Goal: Task Accomplishment & Management: Use online tool/utility

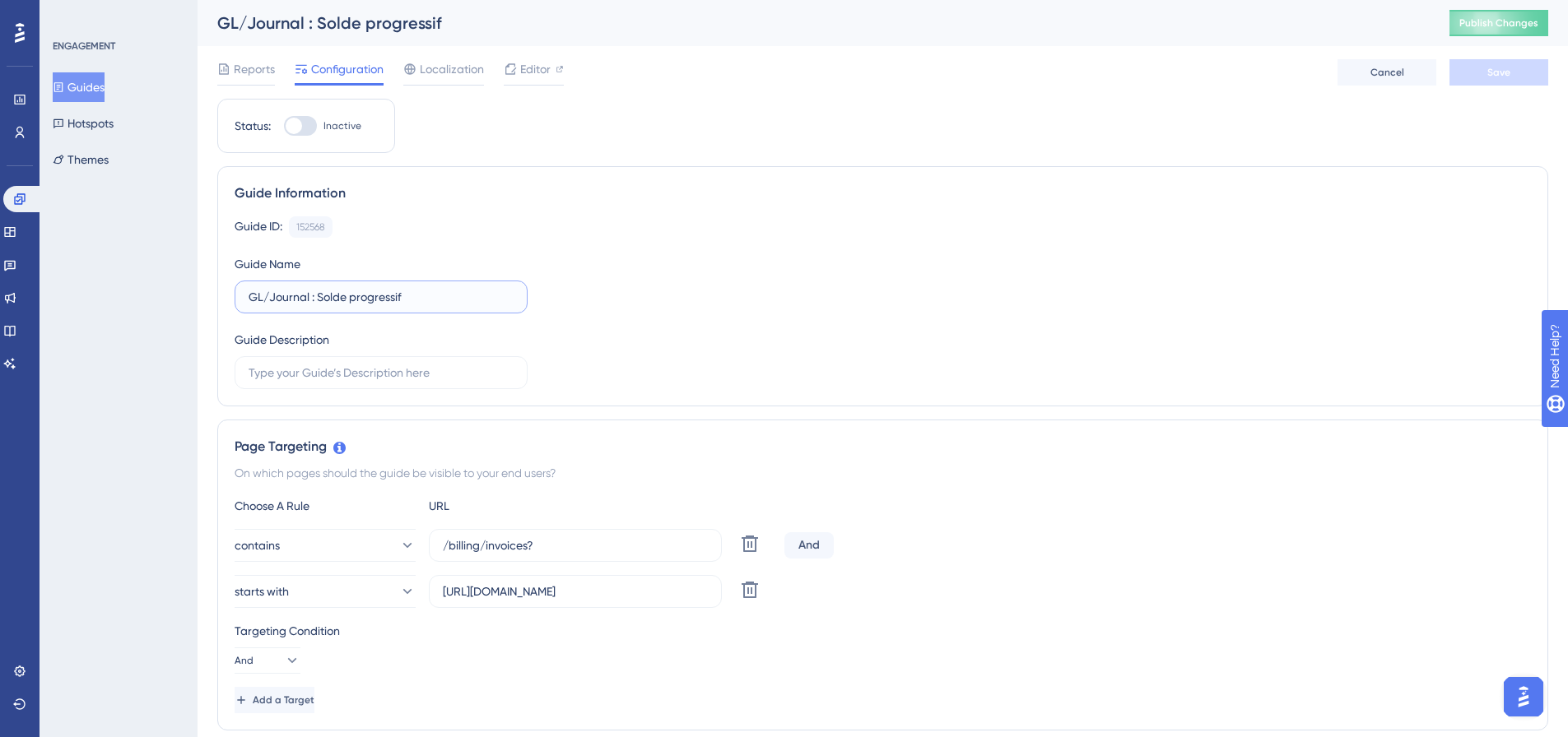
drag, startPoint x: 431, startPoint y: 299, endPoint x: 319, endPoint y: 303, distance: 112.1
click at [319, 303] on input "GL/Journal : Solde progressif" at bounding box center [381, 297] width 265 height 18
type input "GL/Journal : total des lignes"
click at [523, 64] on span "Editor" at bounding box center [536, 69] width 30 height 20
click at [538, 76] on span "Editor" at bounding box center [536, 69] width 30 height 20
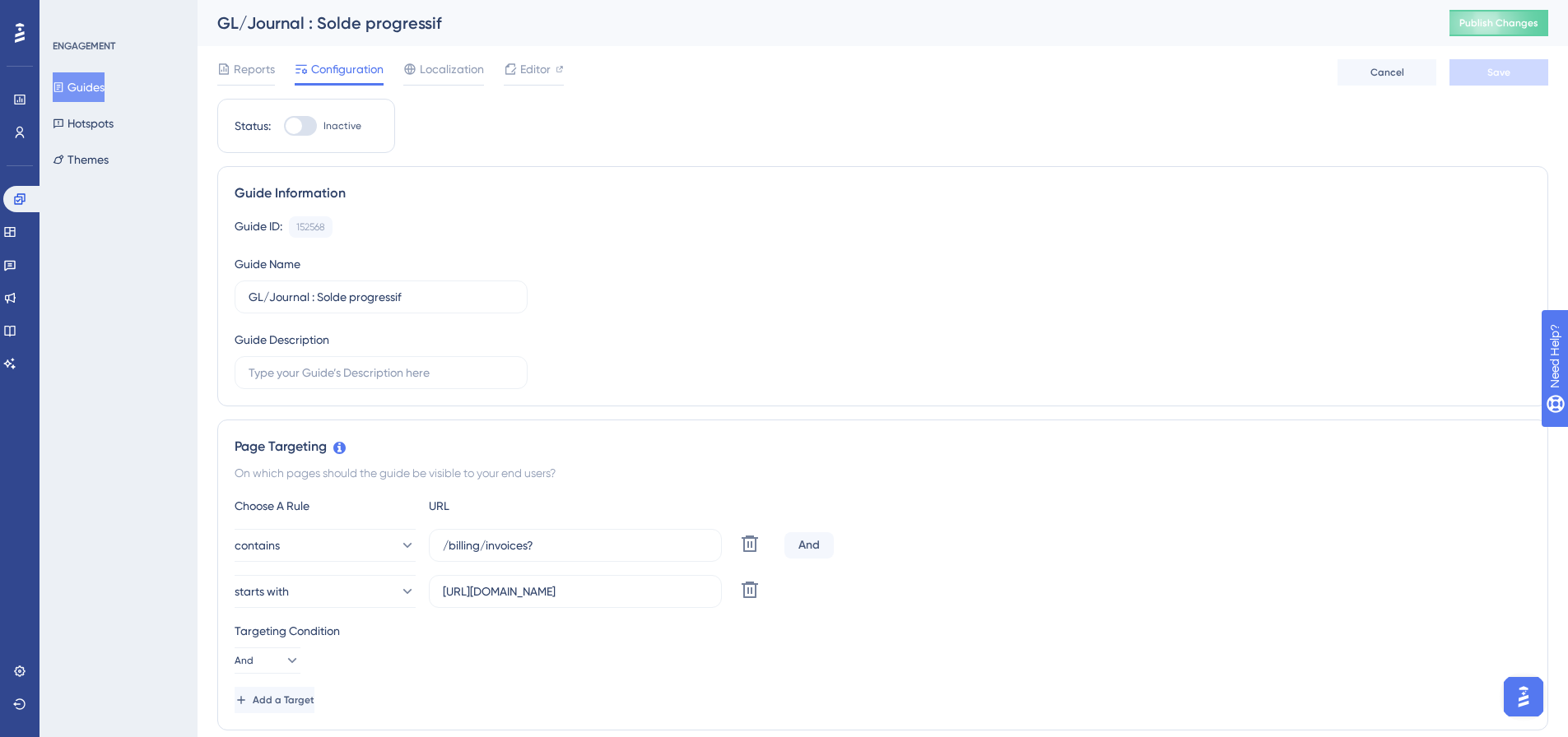
drag, startPoint x: 582, startPoint y: 556, endPoint x: 418, endPoint y: 553, distance: 164.0
click at [418, 553] on div "contains /billing/invoices? Delete" at bounding box center [506, 545] width 543 height 33
click at [548, 548] on input "/billing/invoices?" at bounding box center [575, 545] width 265 height 18
drag, startPoint x: 558, startPoint y: 548, endPoint x: 434, endPoint y: 551, distance: 124.0
click at [392, 542] on div "contains /billing/invoices? Delete" at bounding box center [506, 545] width 543 height 33
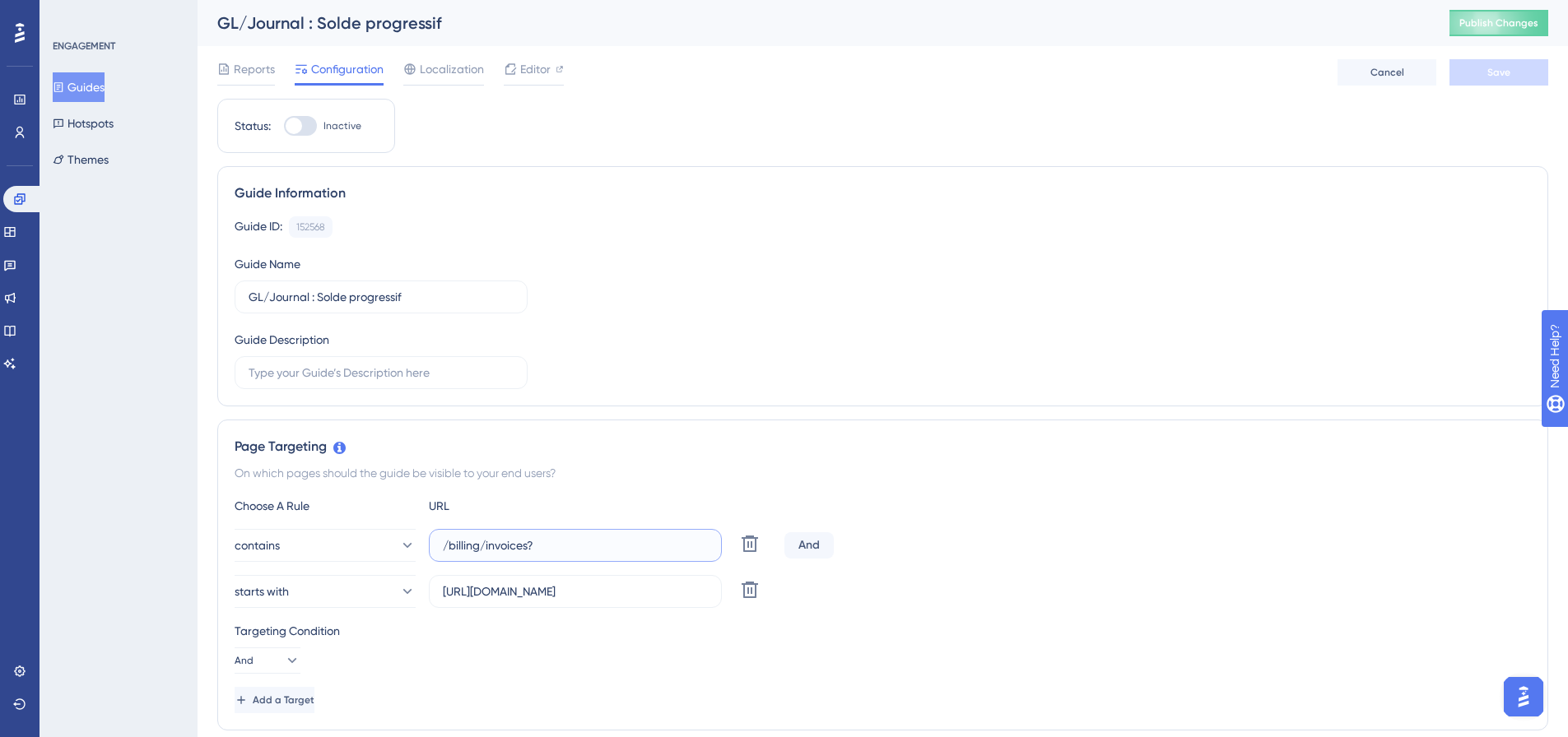
paste input "journal-and-control"
click at [809, 544] on div "And" at bounding box center [808, 544] width 49 height 26
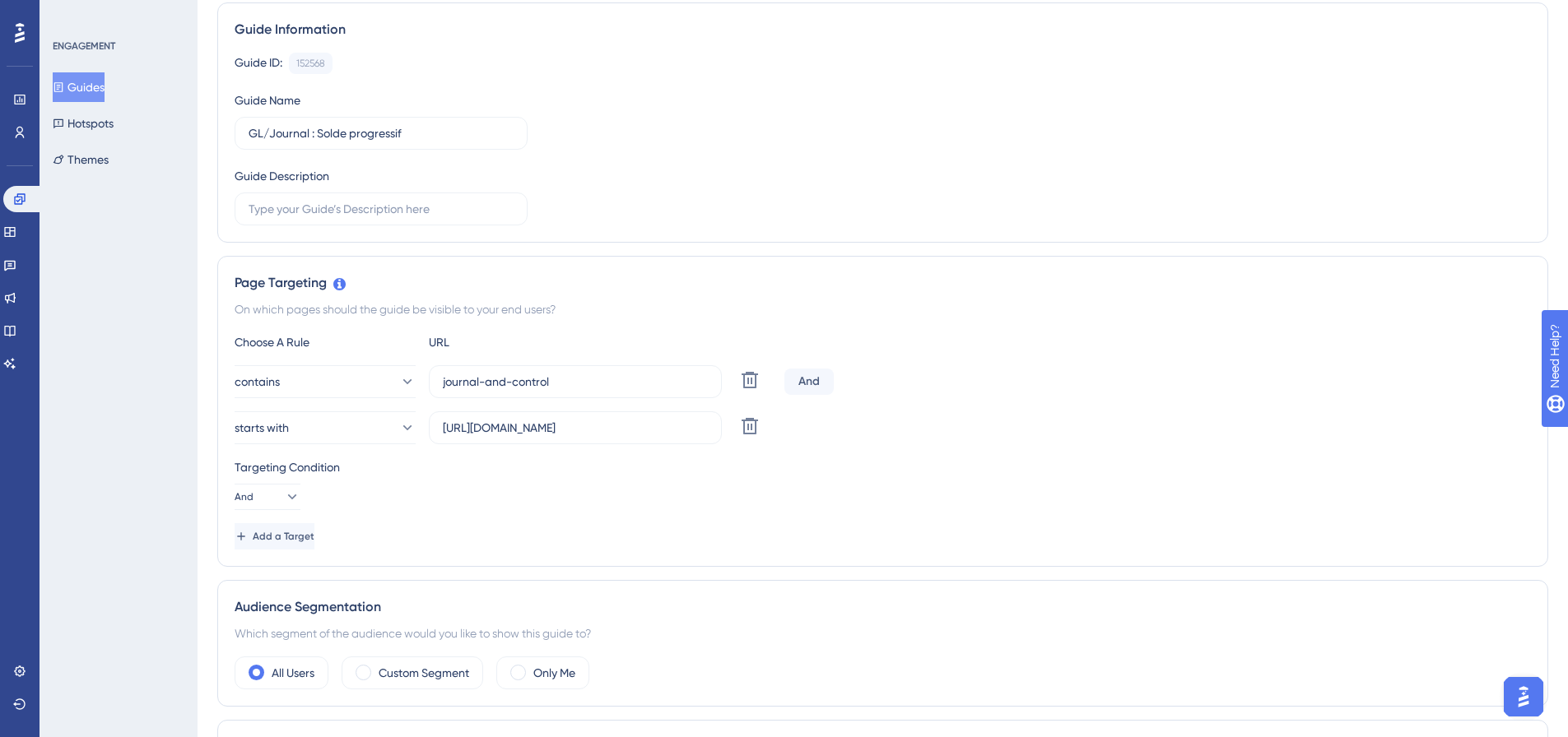
scroll to position [165, 0]
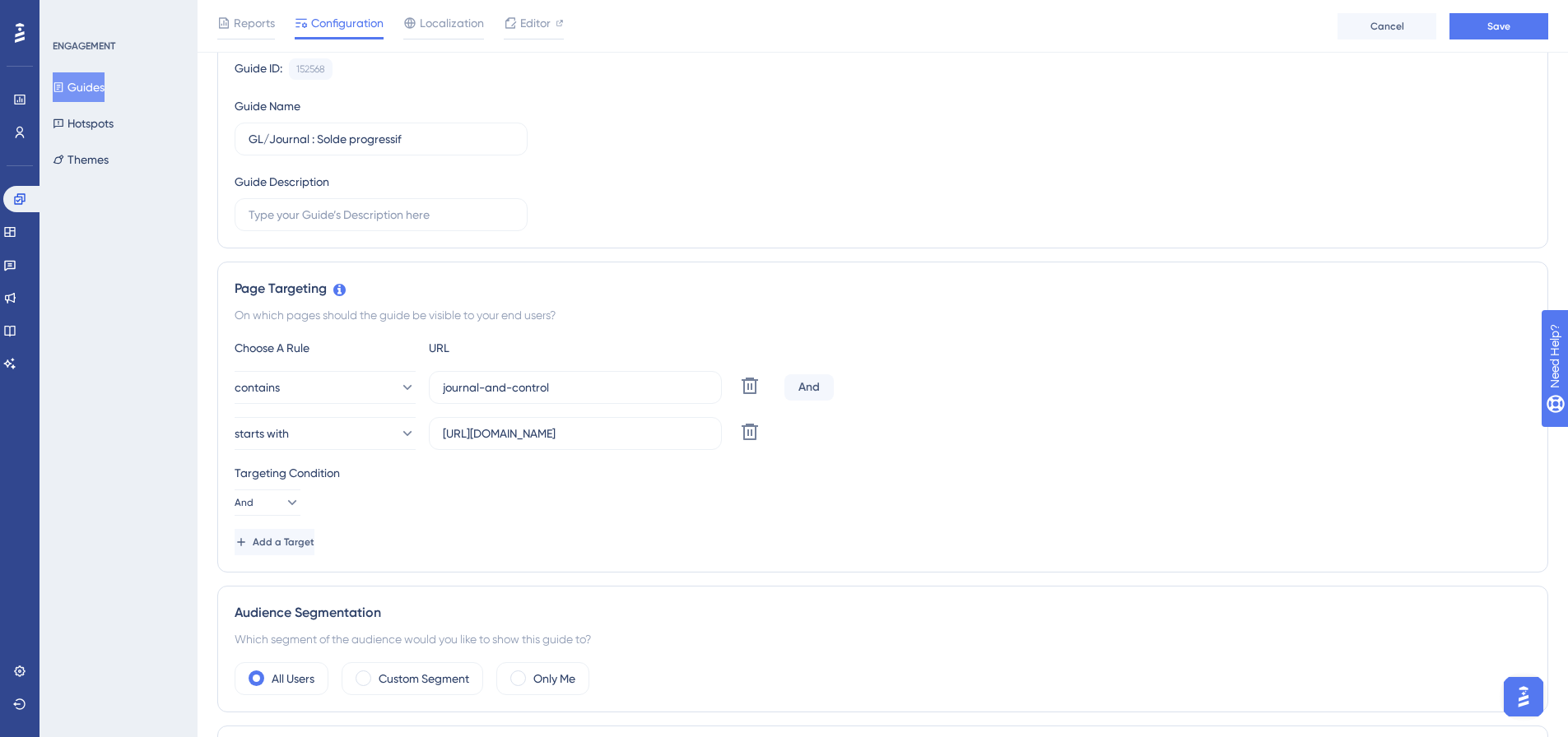
click at [412, 479] on div "Targeting Condition" at bounding box center [883, 473] width 1297 height 20
click at [808, 392] on div "And" at bounding box center [808, 387] width 49 height 26
click at [406, 435] on button "starts with" at bounding box center [325, 433] width 181 height 33
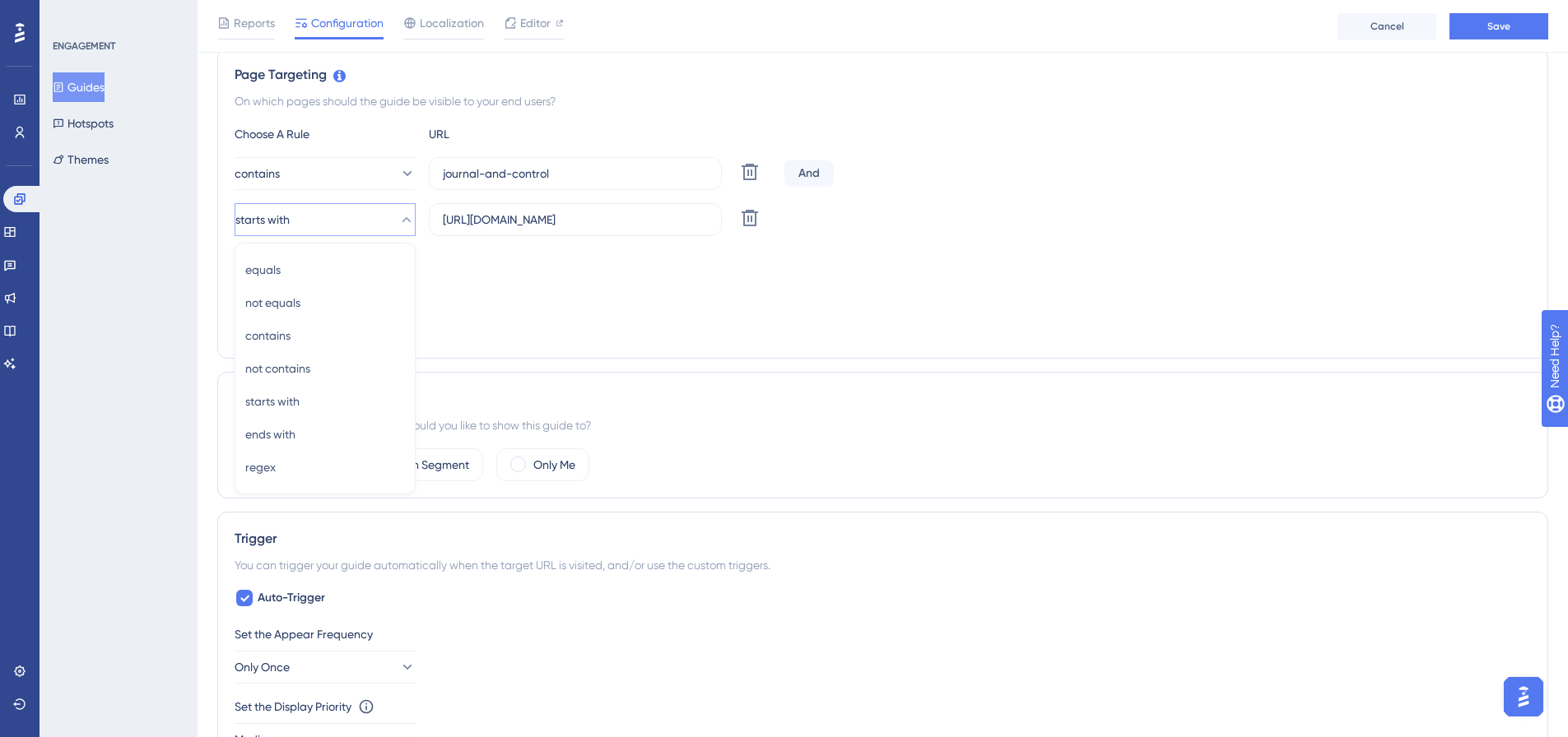
click at [161, 384] on div "ENGAGEMENT Guides Hotspots Themes" at bounding box center [118, 368] width 158 height 737
click at [868, 245] on div "Choose A Rule URL contains journal-and-control Delete And starts with https://h…" at bounding box center [883, 233] width 1297 height 218
click at [814, 169] on div "And" at bounding box center [808, 173] width 49 height 26
click at [521, 124] on div "URL" at bounding box center [520, 134] width 181 height 20
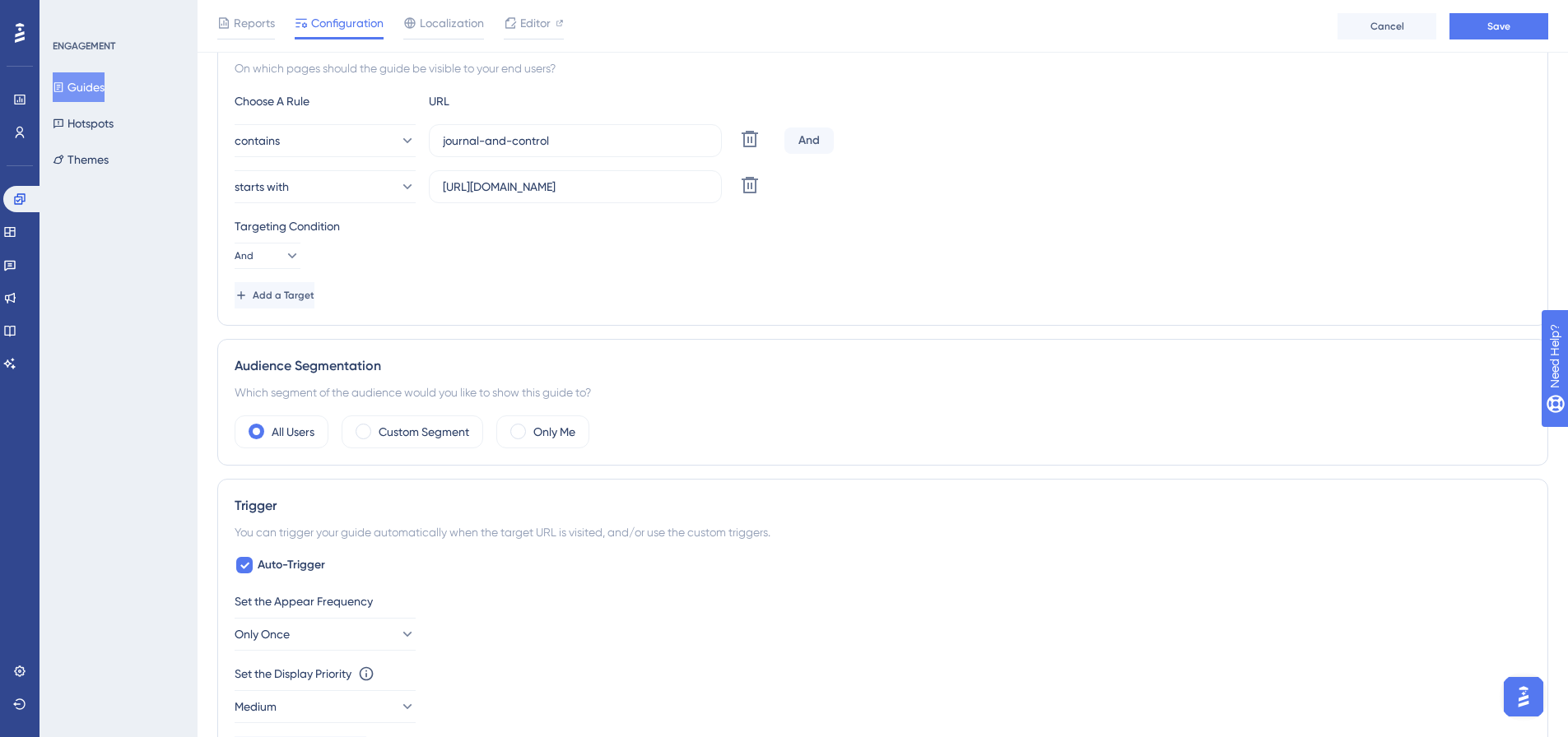
scroll to position [165, 0]
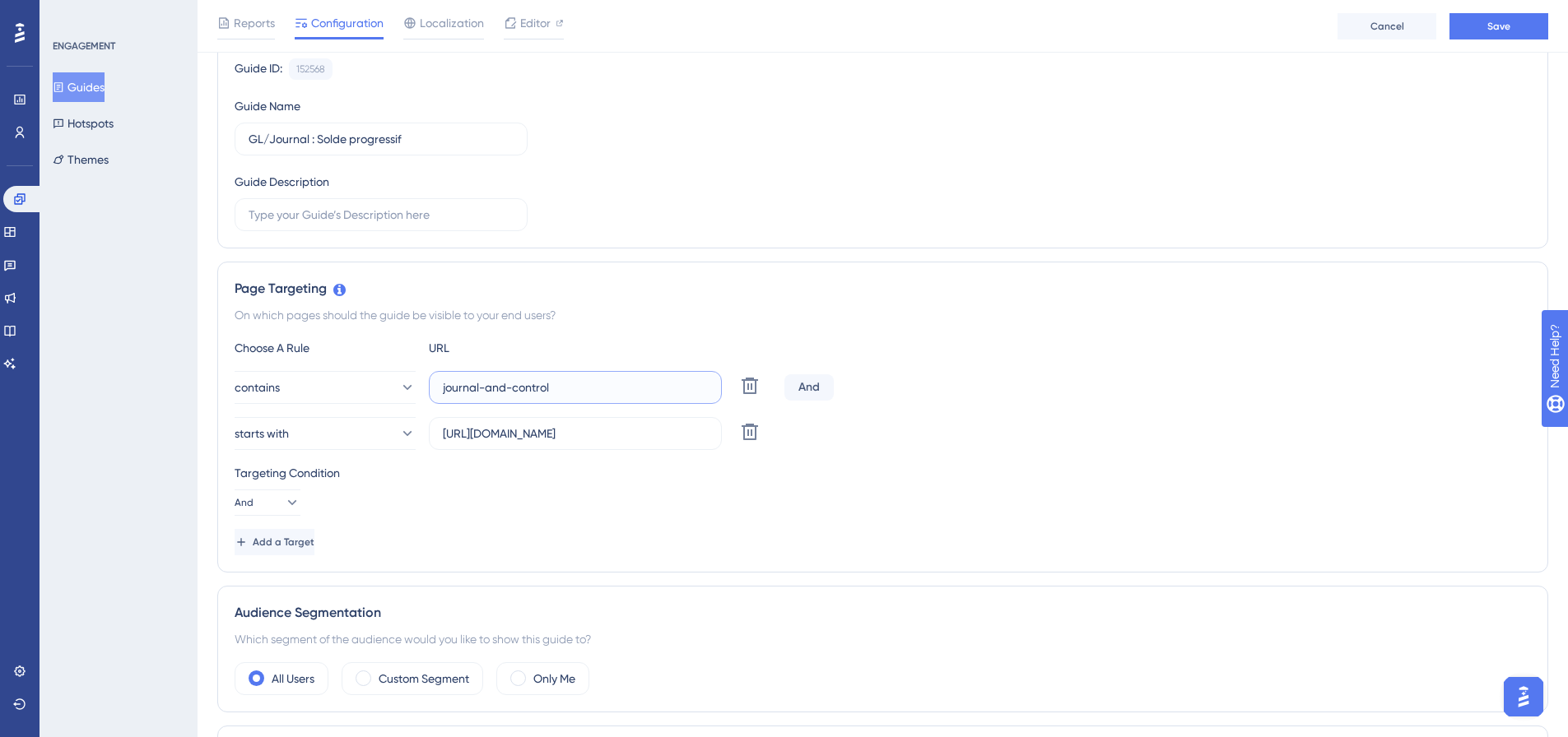
drag, startPoint x: 592, startPoint y: 386, endPoint x: 442, endPoint y: 386, distance: 150.0
click at [440, 386] on label "journal-and-control" at bounding box center [575, 387] width 293 height 33
paste input "/grand-livre?"
click at [445, 390] on input "/grand-livre?" at bounding box center [575, 388] width 265 height 18
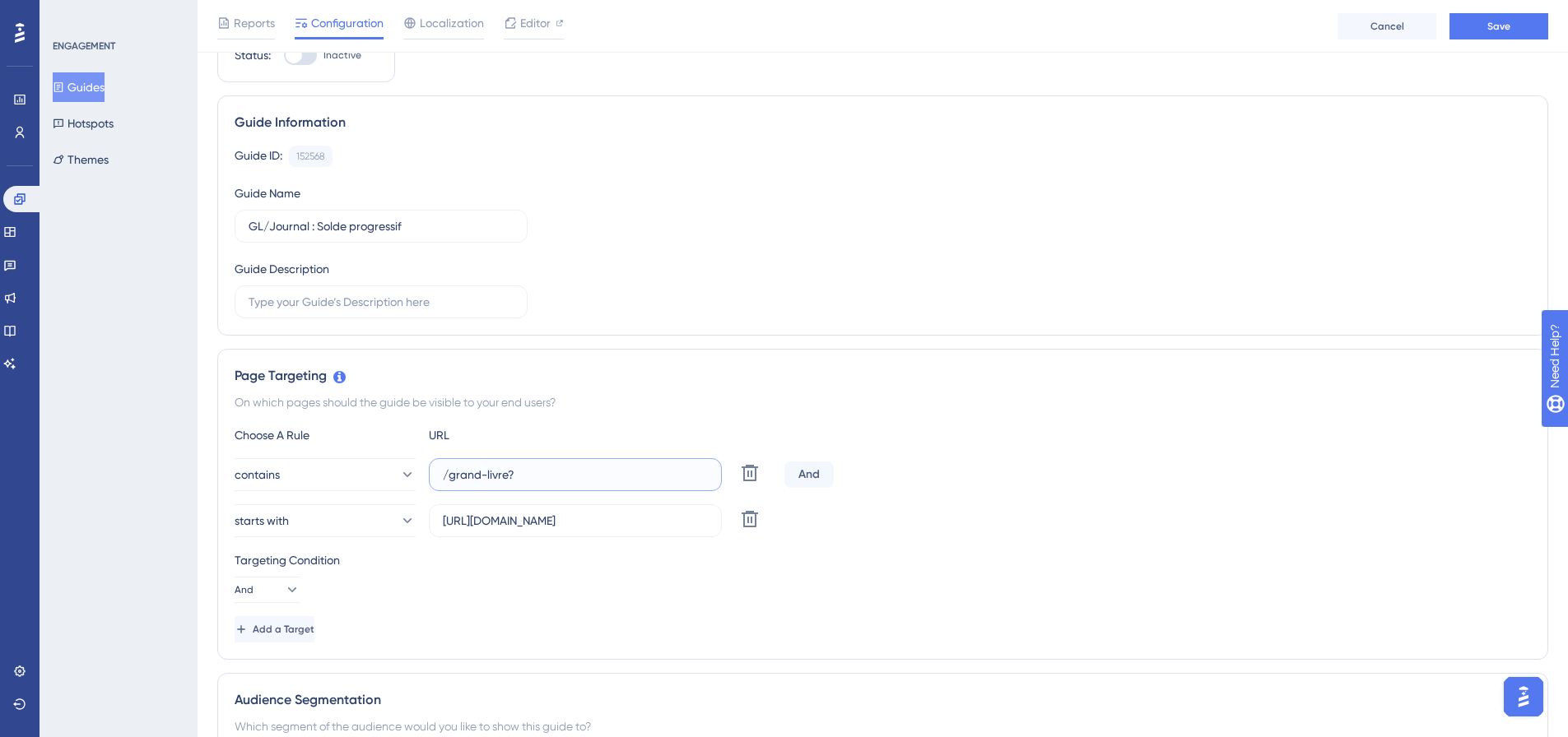
scroll to position [0, 0]
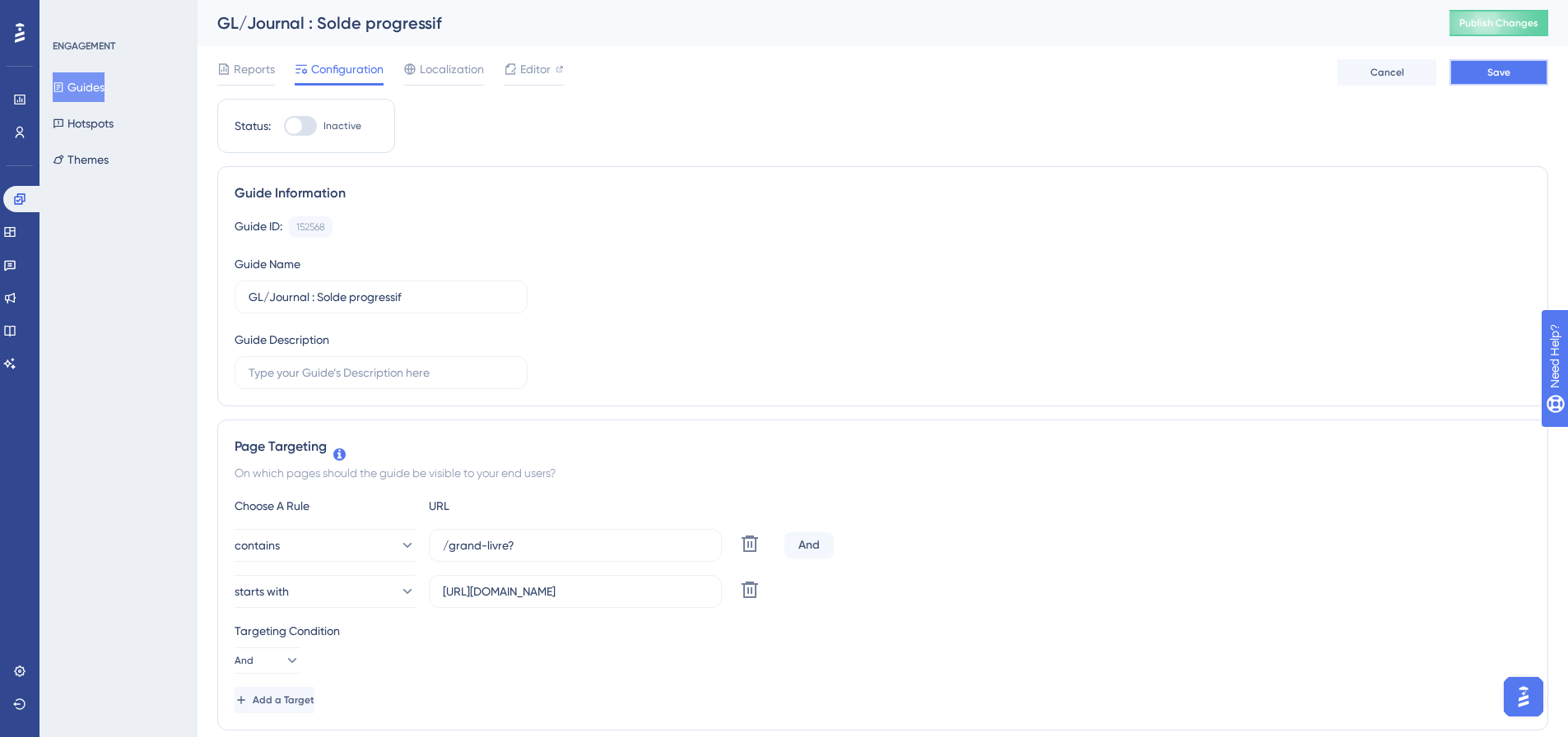
click at [1462, 68] on button "Save" at bounding box center [1499, 72] width 99 height 26
click at [525, 70] on span "Editor" at bounding box center [536, 69] width 30 height 20
drag, startPoint x: 560, startPoint y: 553, endPoint x: 457, endPoint y: 552, distance: 103.0
click at [457, 552] on input "/grand-livre?" at bounding box center [575, 545] width 265 height 18
click at [582, 548] on input "/grand-livre?" at bounding box center [575, 545] width 265 height 18
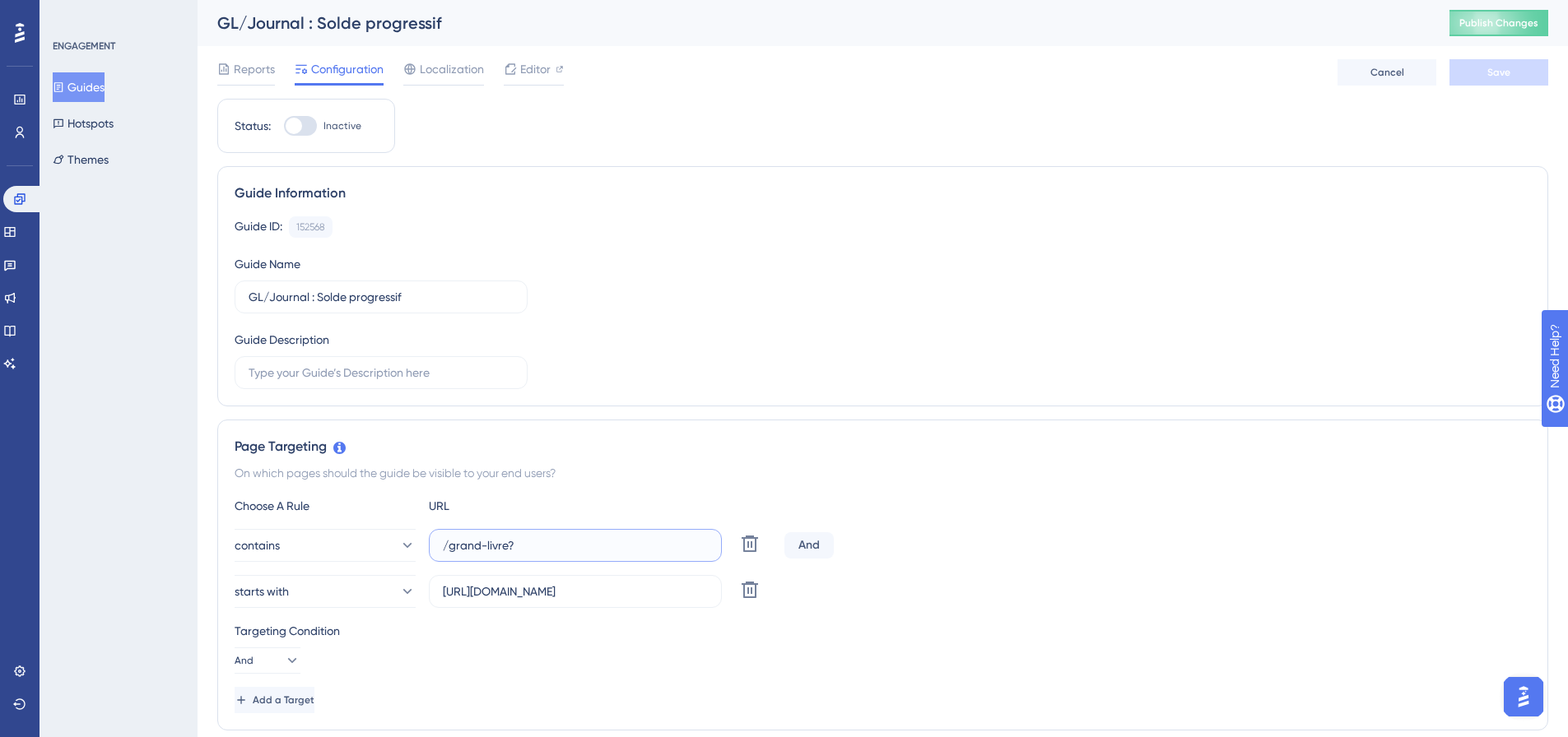
drag, startPoint x: 592, startPoint y: 551, endPoint x: 434, endPoint y: 548, distance: 158.0
click at [434, 548] on label "/grand-livre?" at bounding box center [575, 545] width 293 height 33
paste input "data-controller/"
type input "data-controller/"
click at [1500, 78] on span "Save" at bounding box center [1499, 72] width 23 height 13
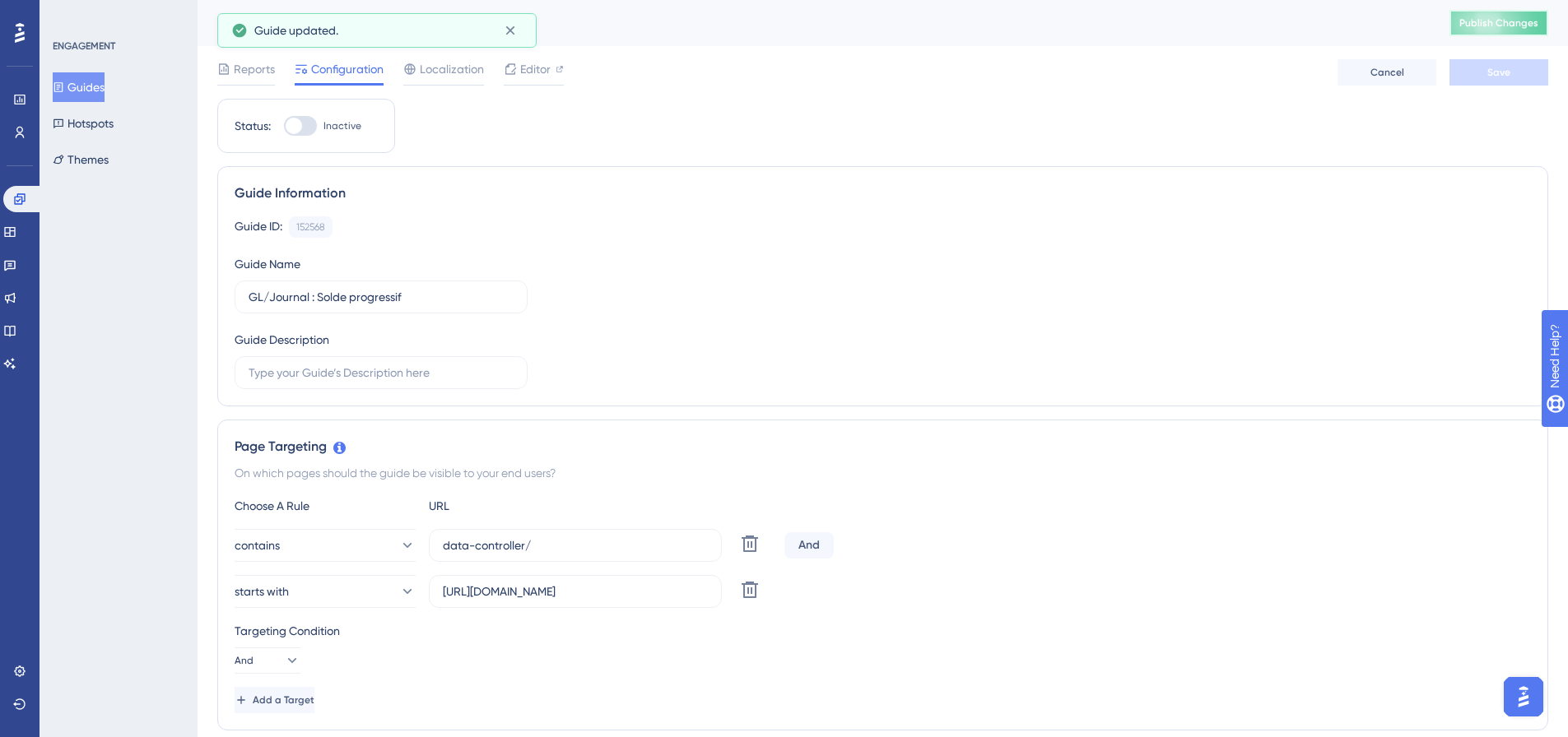
click at [1492, 28] on span "Publish Changes" at bounding box center [1499, 22] width 79 height 13
click at [307, 121] on div at bounding box center [300, 126] width 33 height 20
click at [284, 126] on input "Inactive" at bounding box center [283, 126] width 1 height 1
checkbox input "true"
click at [1497, 80] on button "Save" at bounding box center [1499, 72] width 99 height 26
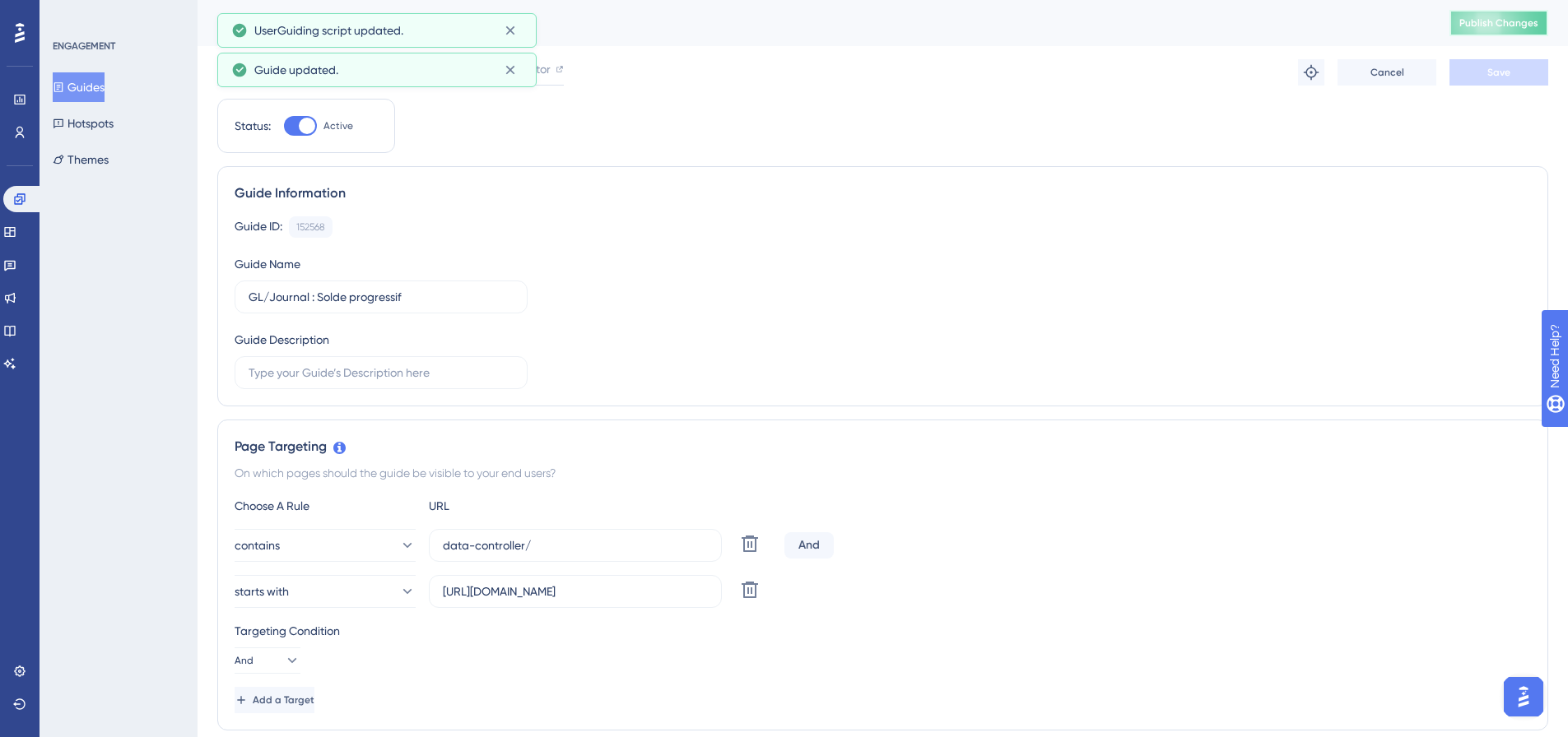
click at [1516, 26] on span "Publish Changes" at bounding box center [1499, 22] width 79 height 13
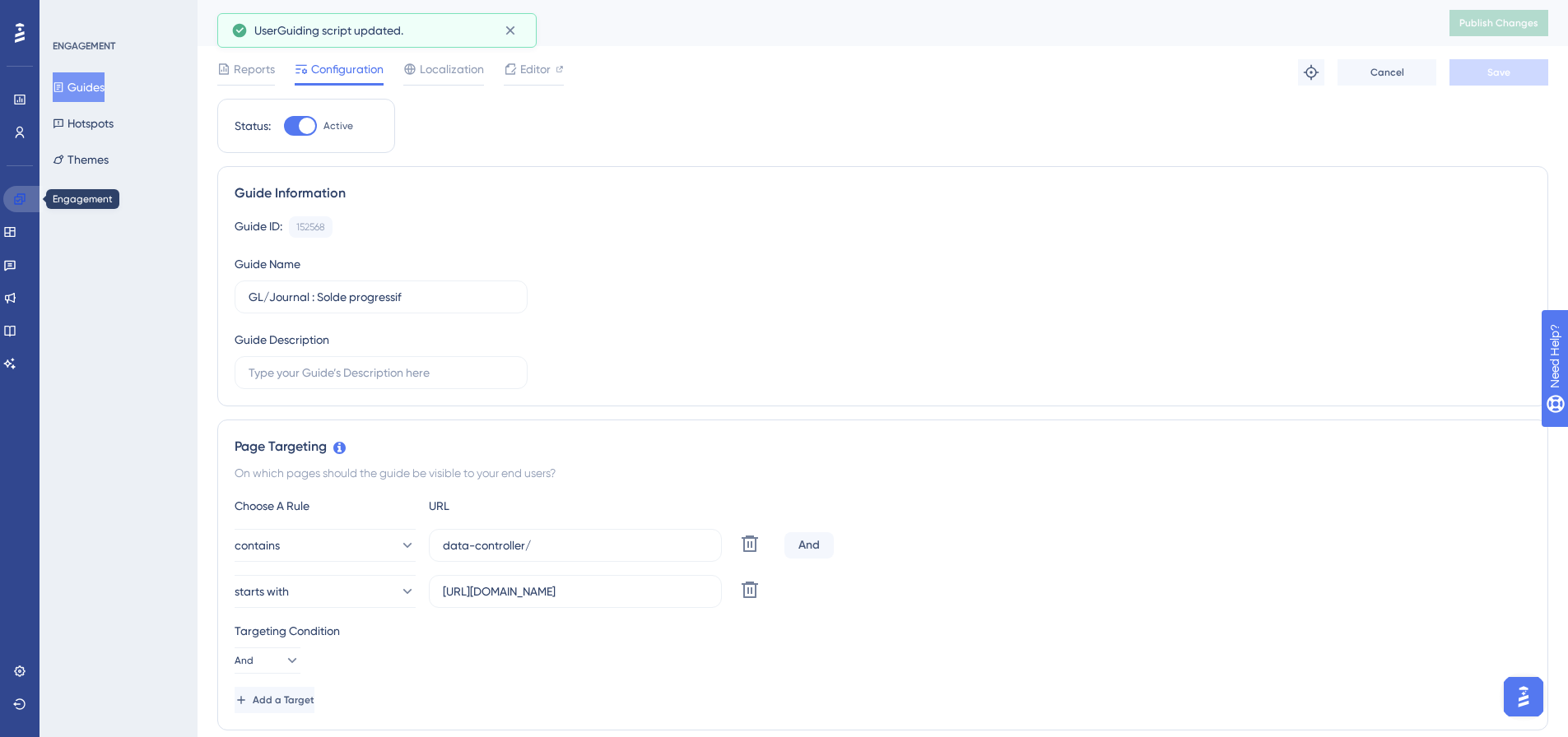
click at [12, 198] on link at bounding box center [23, 199] width 39 height 26
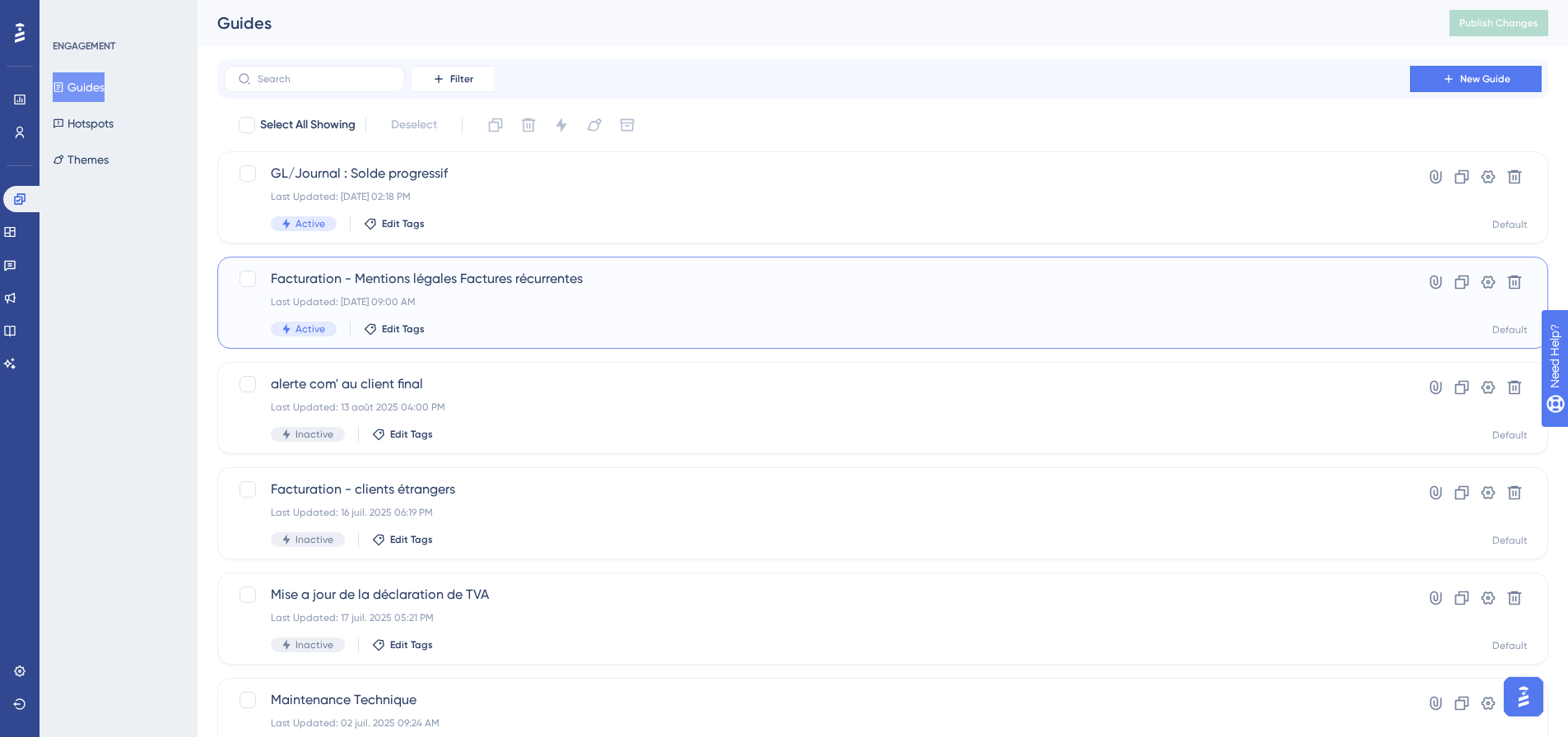
click at [513, 281] on span "Facturation - Mentions légales Factures récurrentes" at bounding box center [816, 279] width 1092 height 20
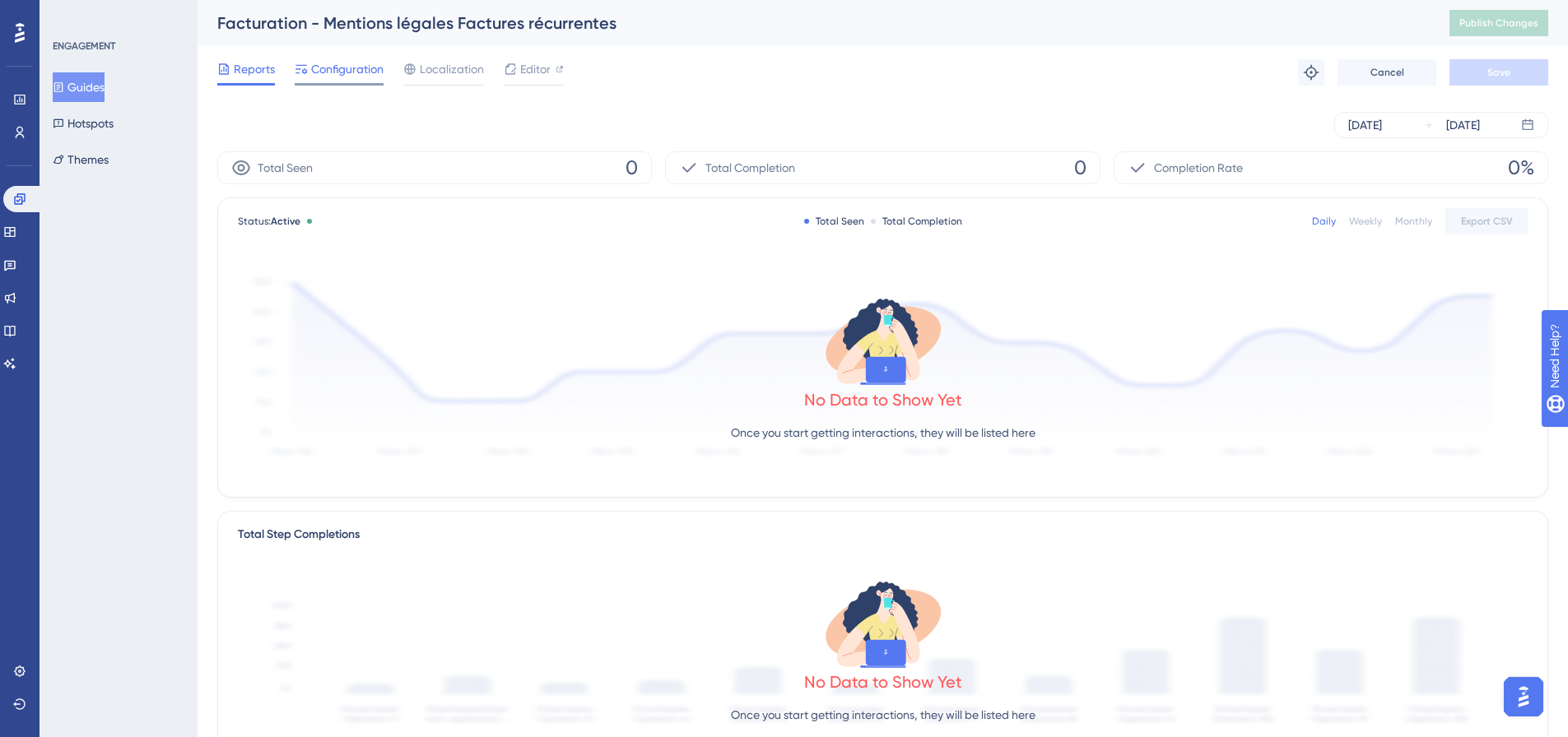
click at [325, 68] on span "Configuration" at bounding box center [347, 69] width 73 height 20
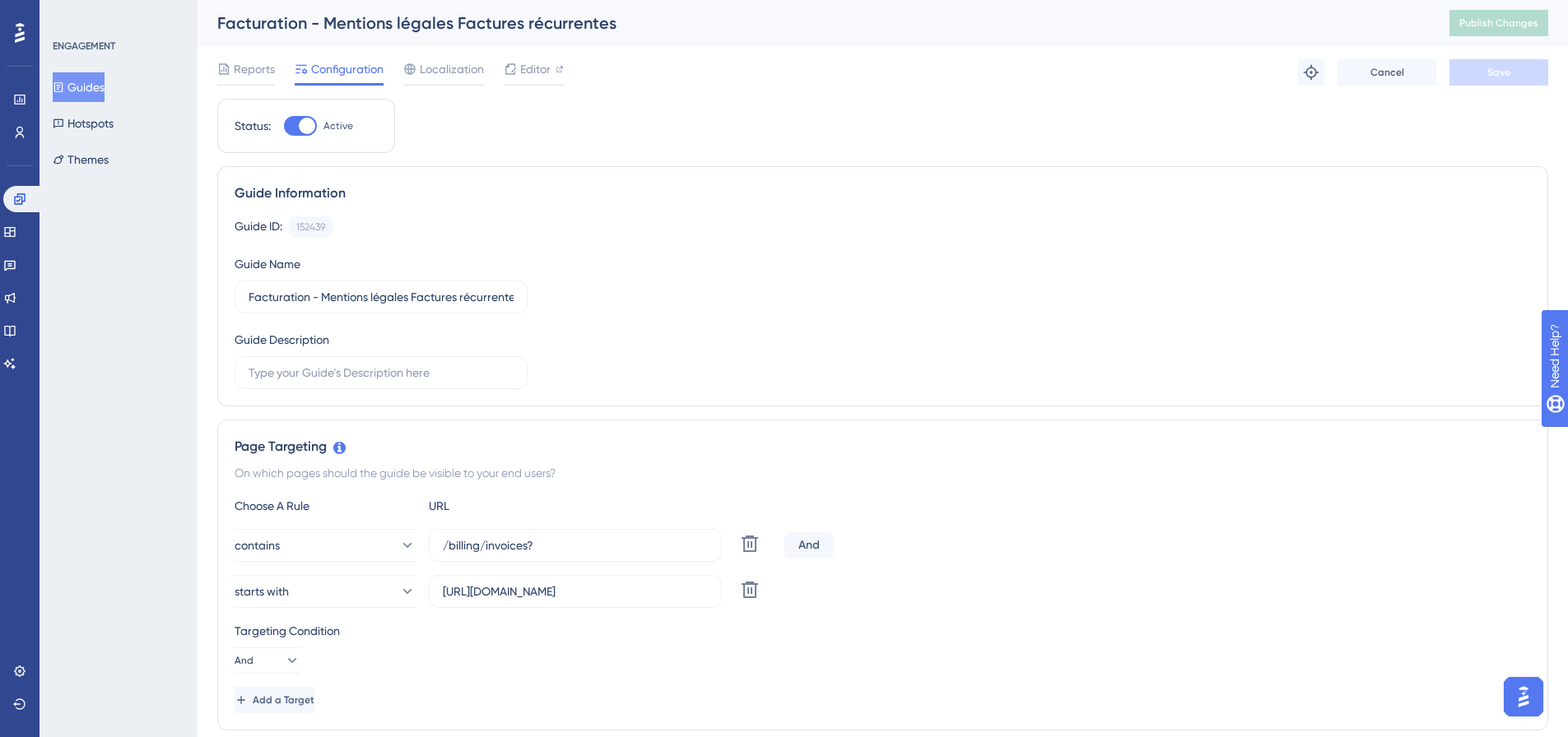
click at [105, 88] on button "Guides" at bounding box center [79, 87] width 52 height 30
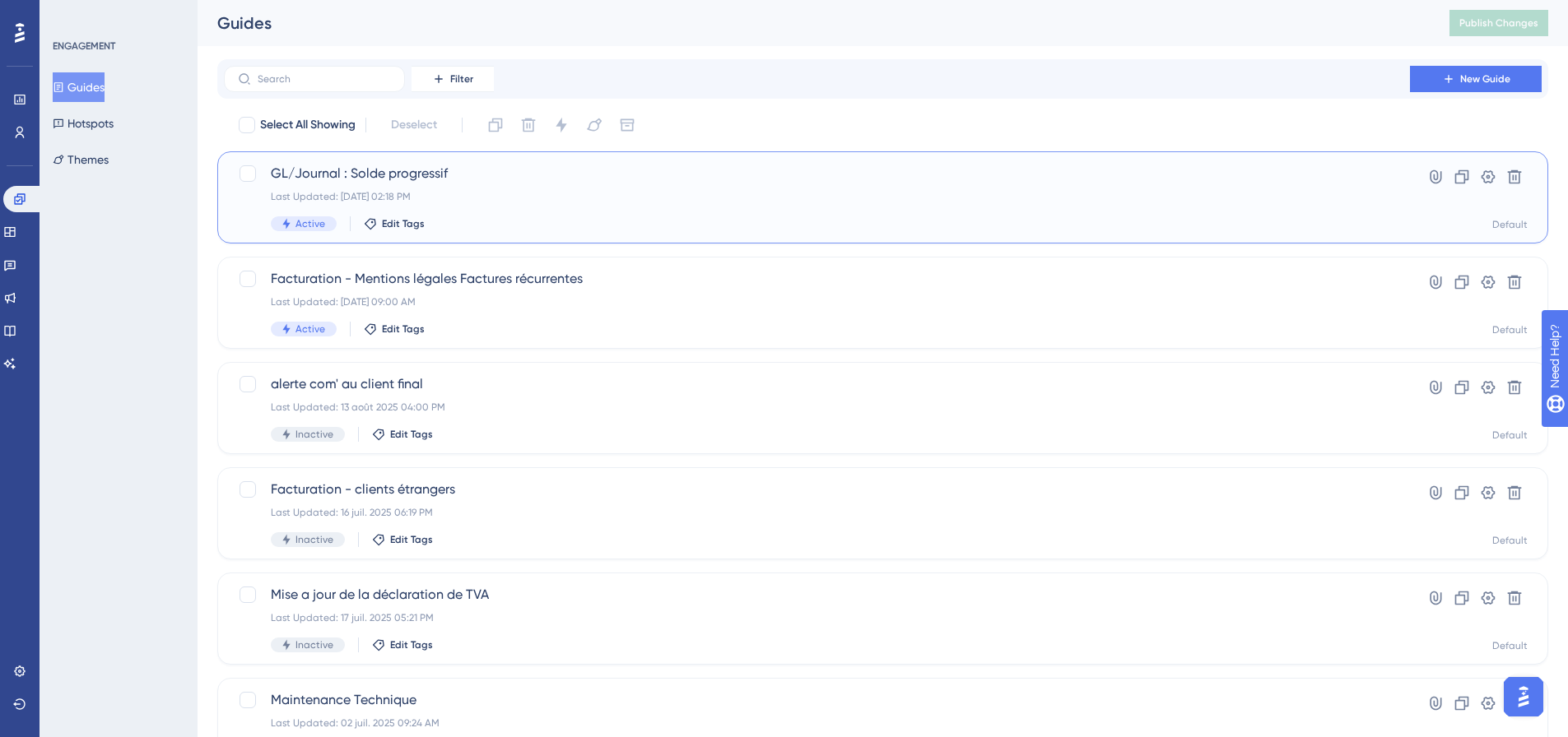
click at [450, 169] on span "GL/Journal : Solde progressif" at bounding box center [816, 174] width 1092 height 20
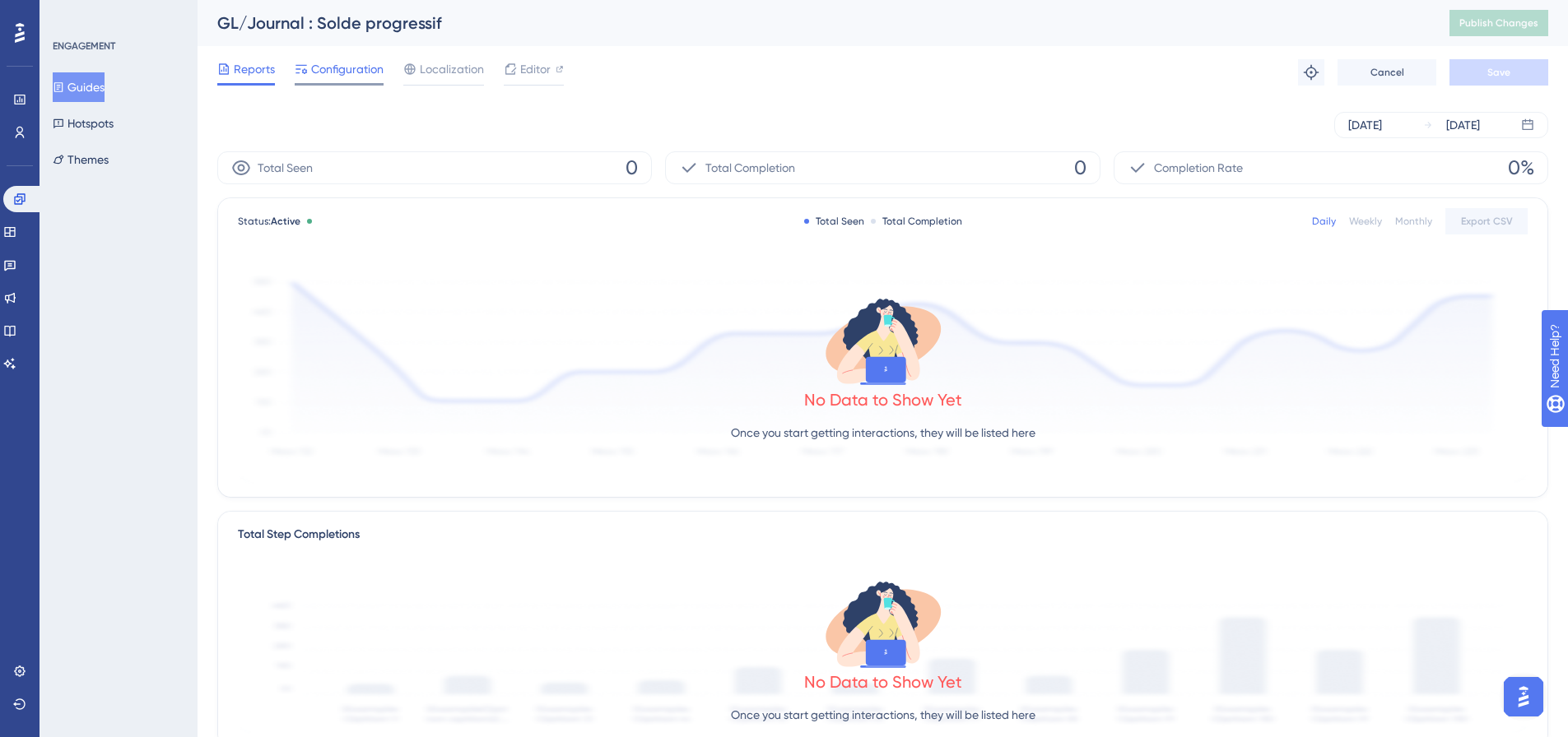
click at [360, 81] on div "Configuration" at bounding box center [339, 72] width 89 height 26
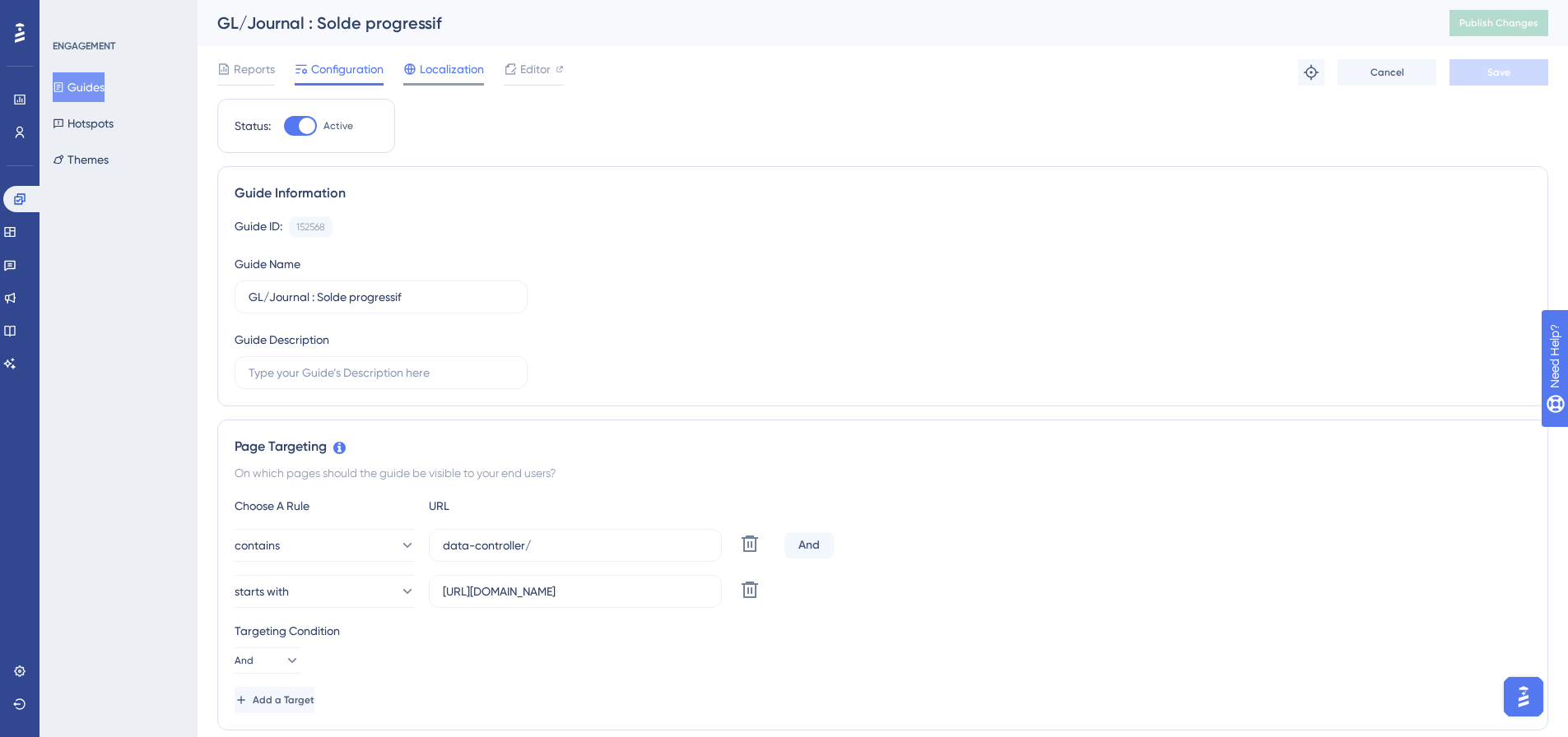
click at [461, 76] on span "Localization" at bounding box center [452, 69] width 65 height 20
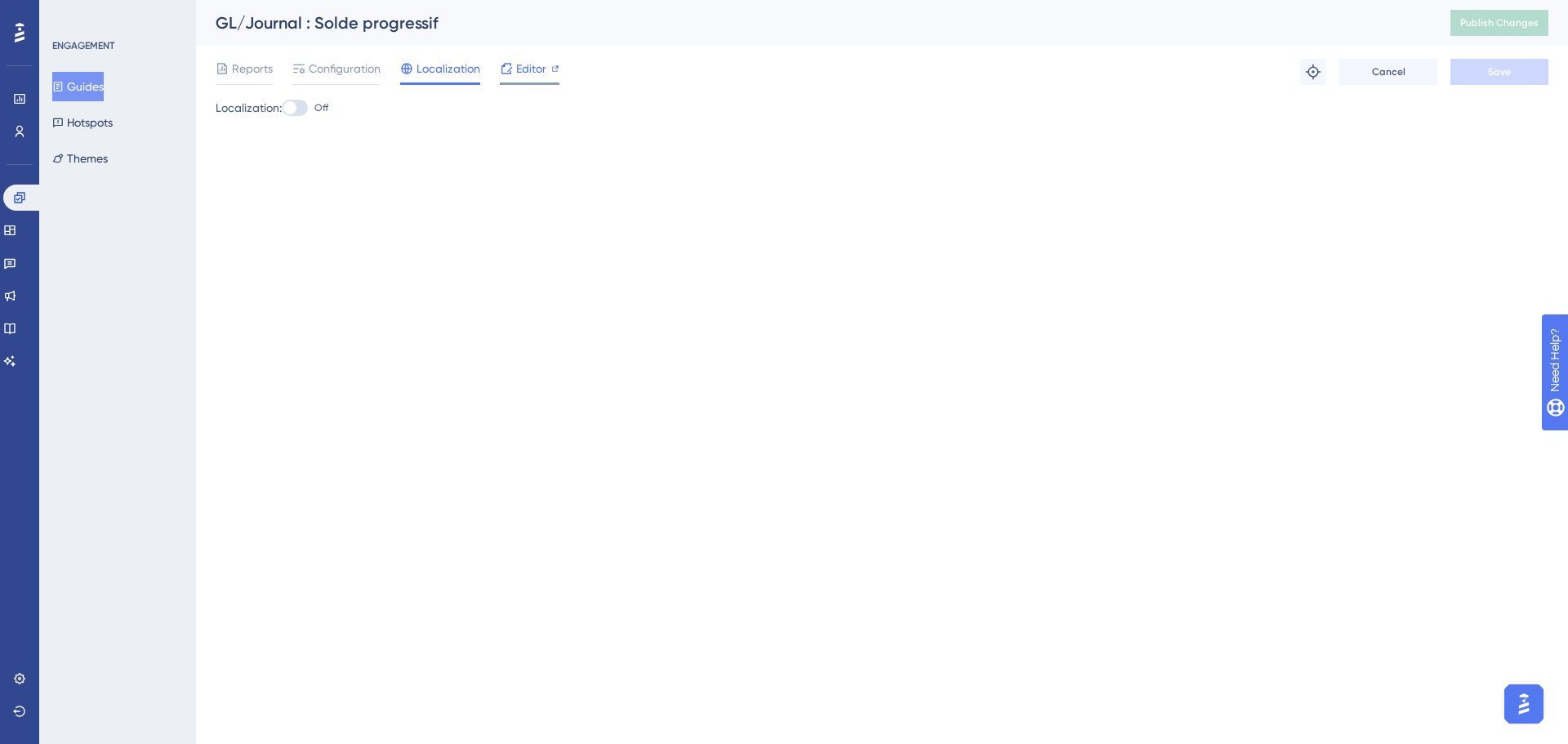
click at [507, 74] on icon at bounding box center [507, 68] width 11 height 11
